Goal: Task Accomplishment & Management: Complete application form

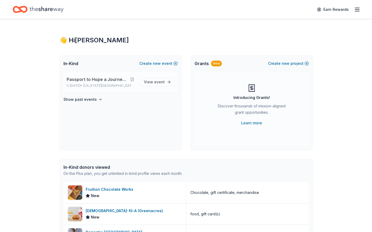
click at [90, 79] on span "Passport to Hope a Journey of Progress" at bounding box center [98, 79] width 62 height 6
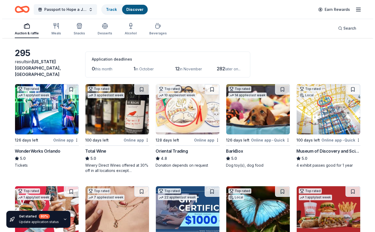
scroll to position [26, 0]
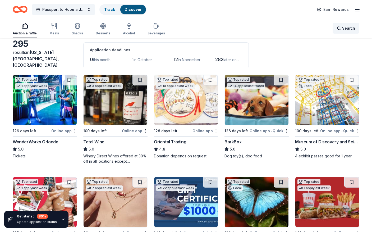
click at [343, 28] on span "Search" at bounding box center [348, 28] width 13 height 6
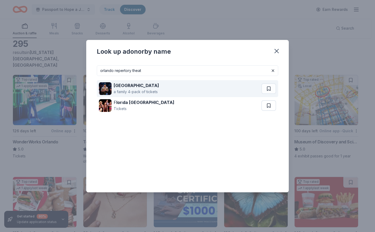
type input "orlando repertory theat"
click at [147, 88] on div "[GEOGRAPHIC_DATA]" at bounding box center [136, 85] width 45 height 6
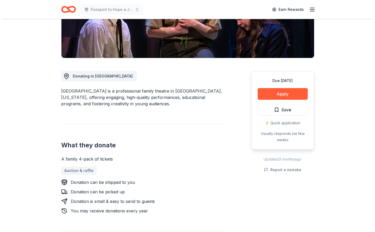
scroll to position [132, 0]
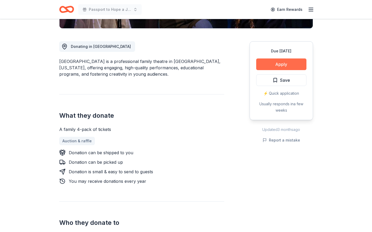
click at [278, 63] on button "Apply" at bounding box center [281, 64] width 50 height 12
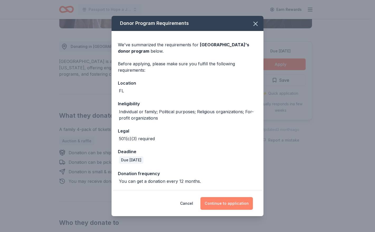
click at [229, 203] on button "Continue to application" at bounding box center [227, 203] width 53 height 13
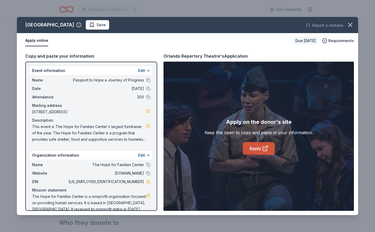
click at [253, 148] on link "Apply" at bounding box center [259, 148] width 32 height 13
